Goal: Task Accomplishment & Management: Manage account settings

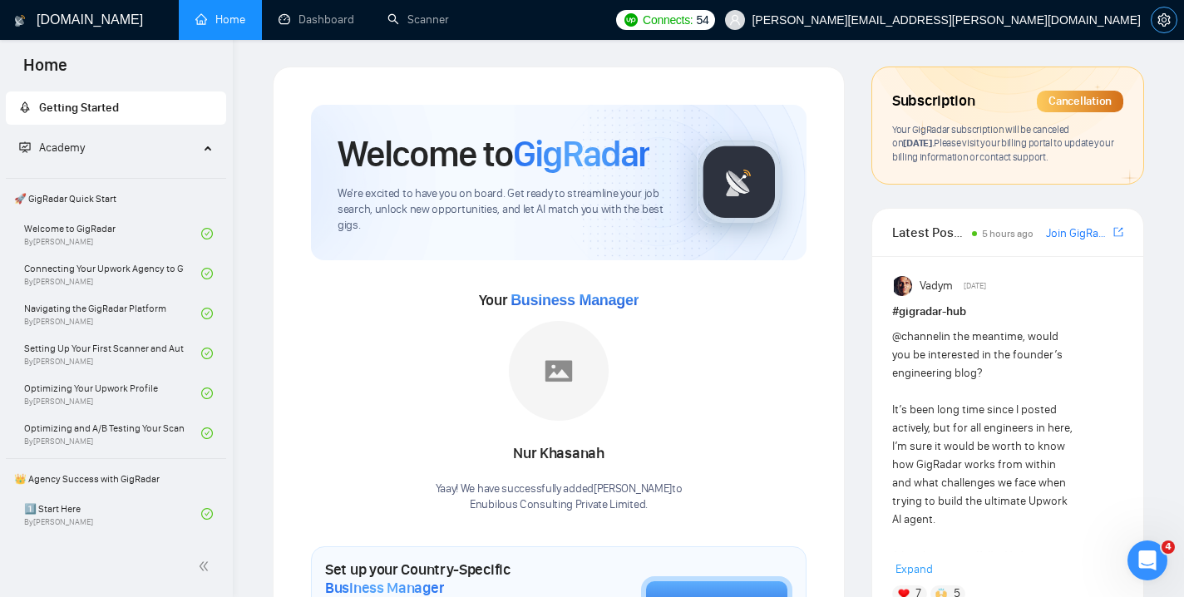
click at [1165, 24] on icon "setting" at bounding box center [1164, 19] width 12 height 13
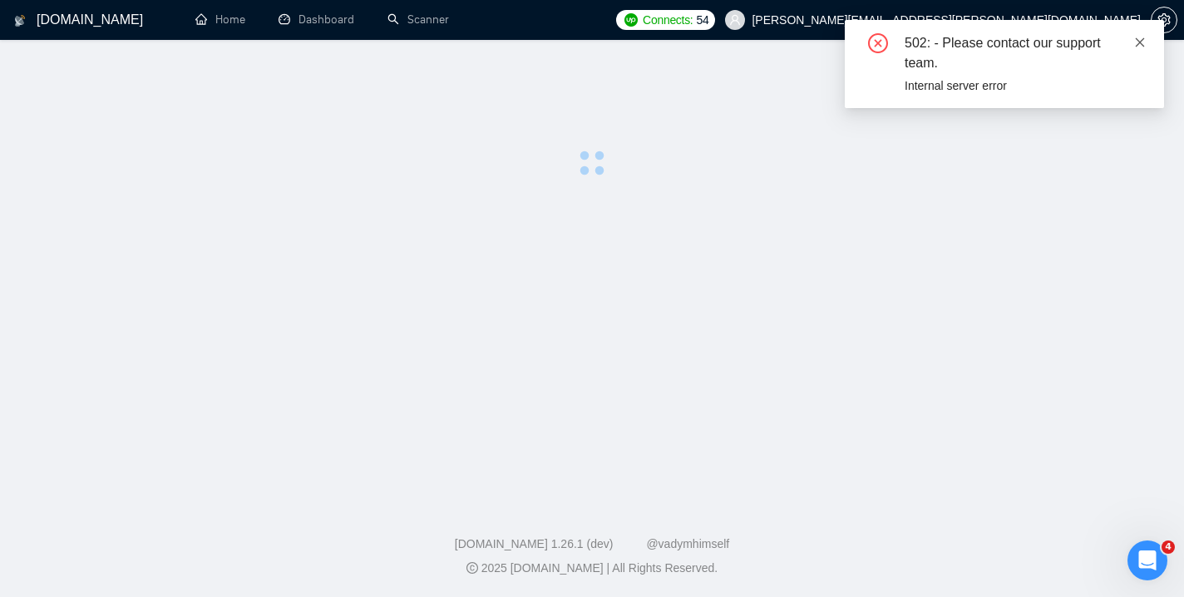
click at [1139, 47] on icon "close" at bounding box center [1141, 43] width 12 height 12
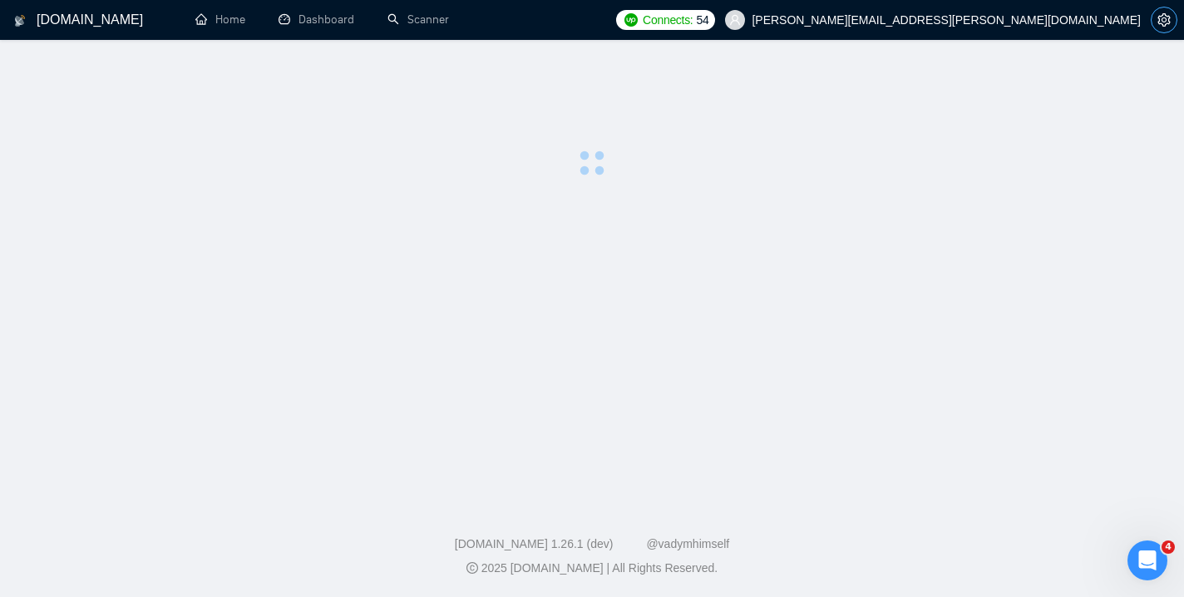
click at [1168, 26] on icon "setting" at bounding box center [1164, 19] width 13 height 13
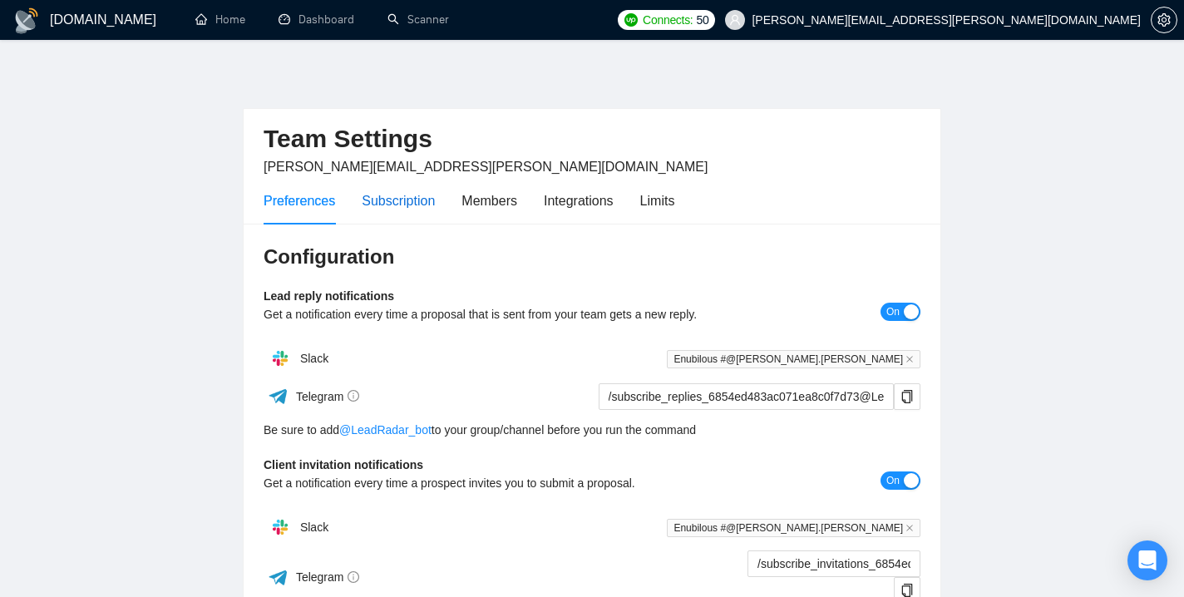
click at [422, 199] on div "Subscription" at bounding box center [398, 200] width 73 height 21
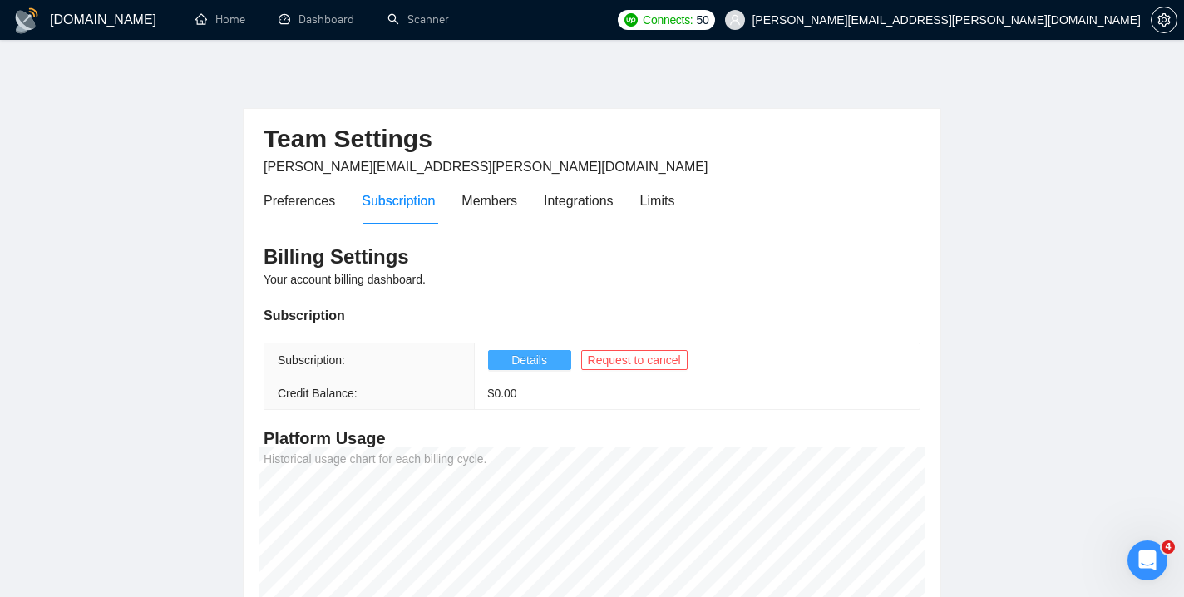
click at [533, 368] on span "Details" at bounding box center [530, 360] width 36 height 18
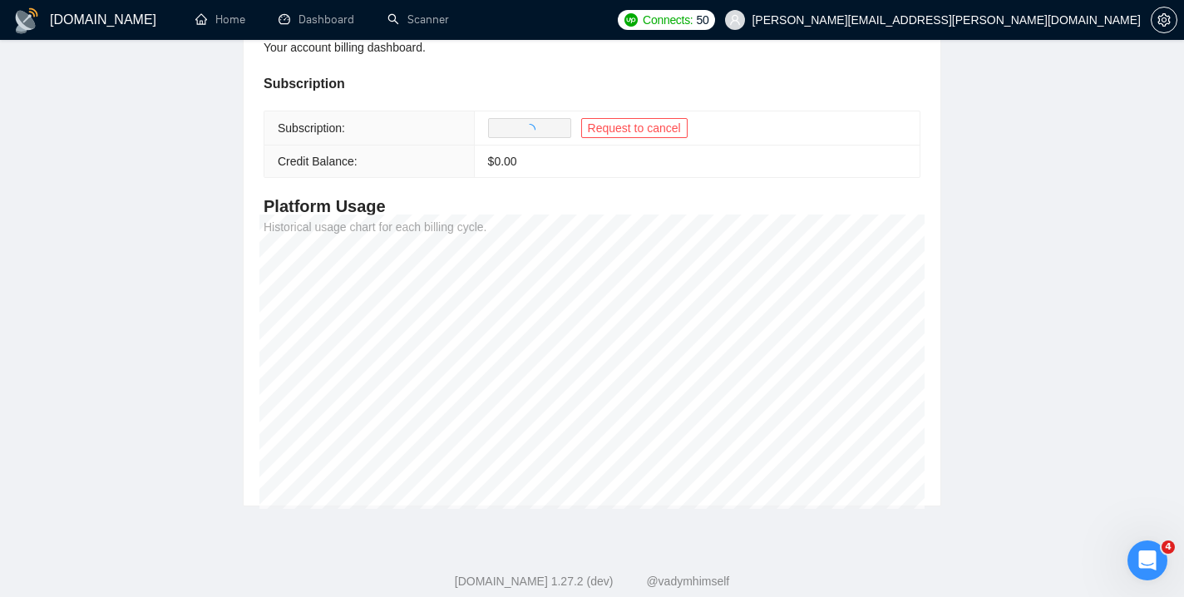
scroll to position [269, 0]
